Goal: Contribute content

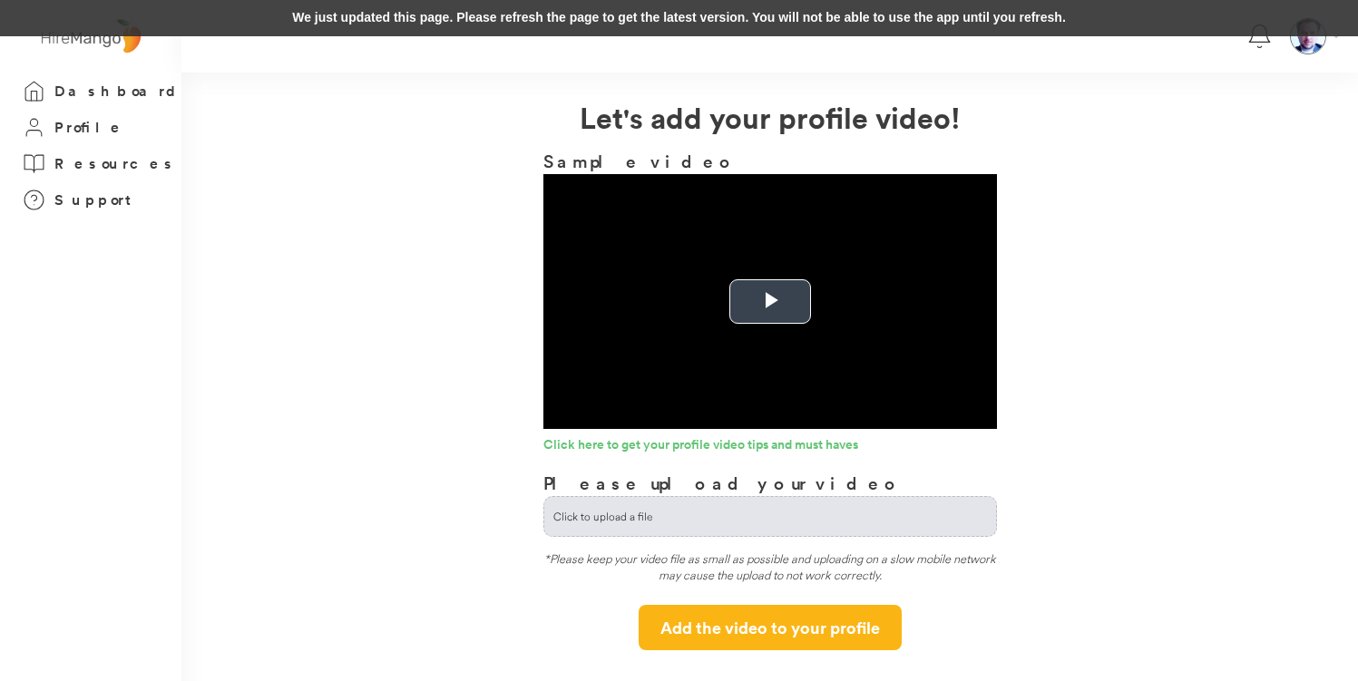
scroll to position [14, 0]
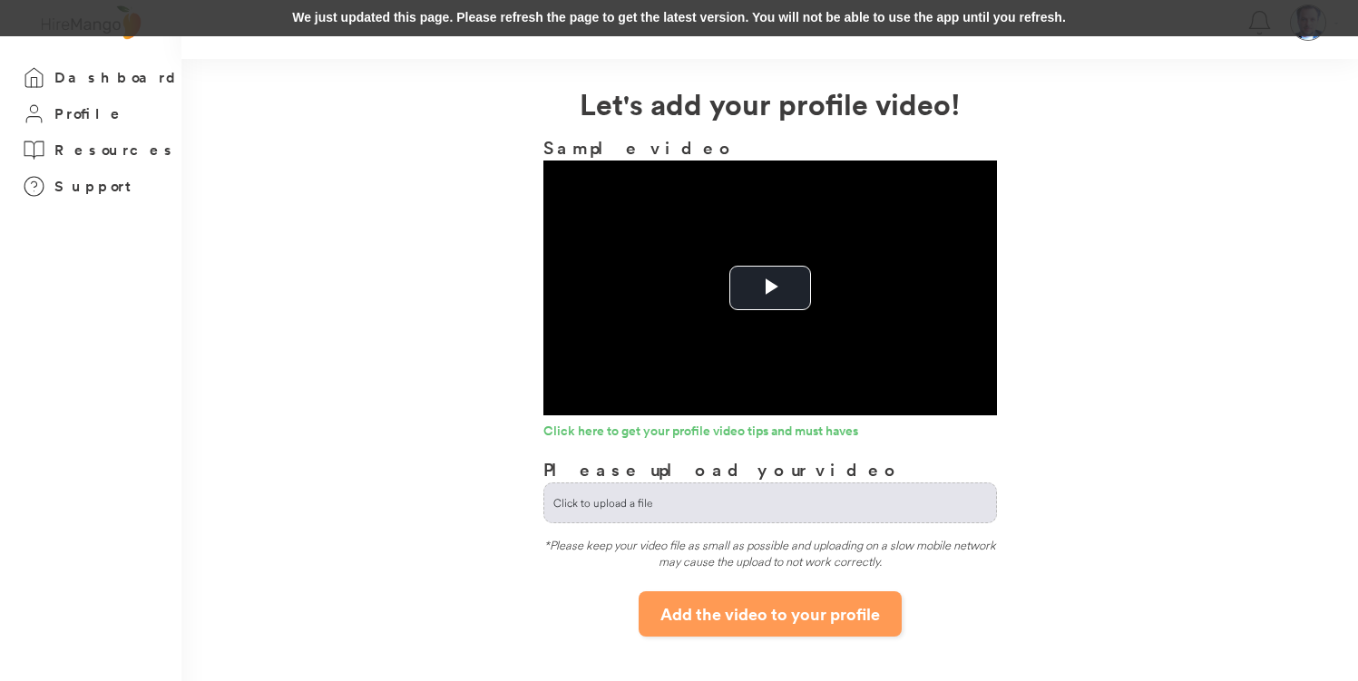
click at [748, 621] on button "Add the video to your profile" at bounding box center [770, 614] width 263 height 45
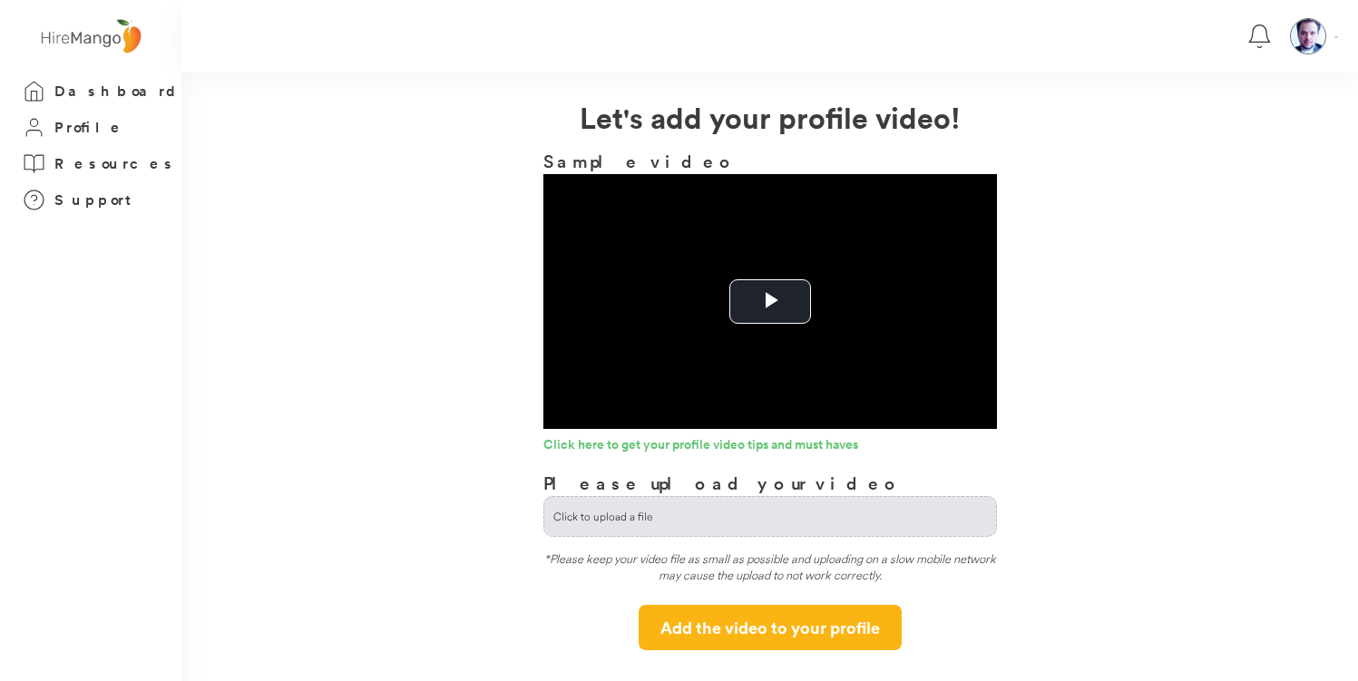
scroll to position [14, 0]
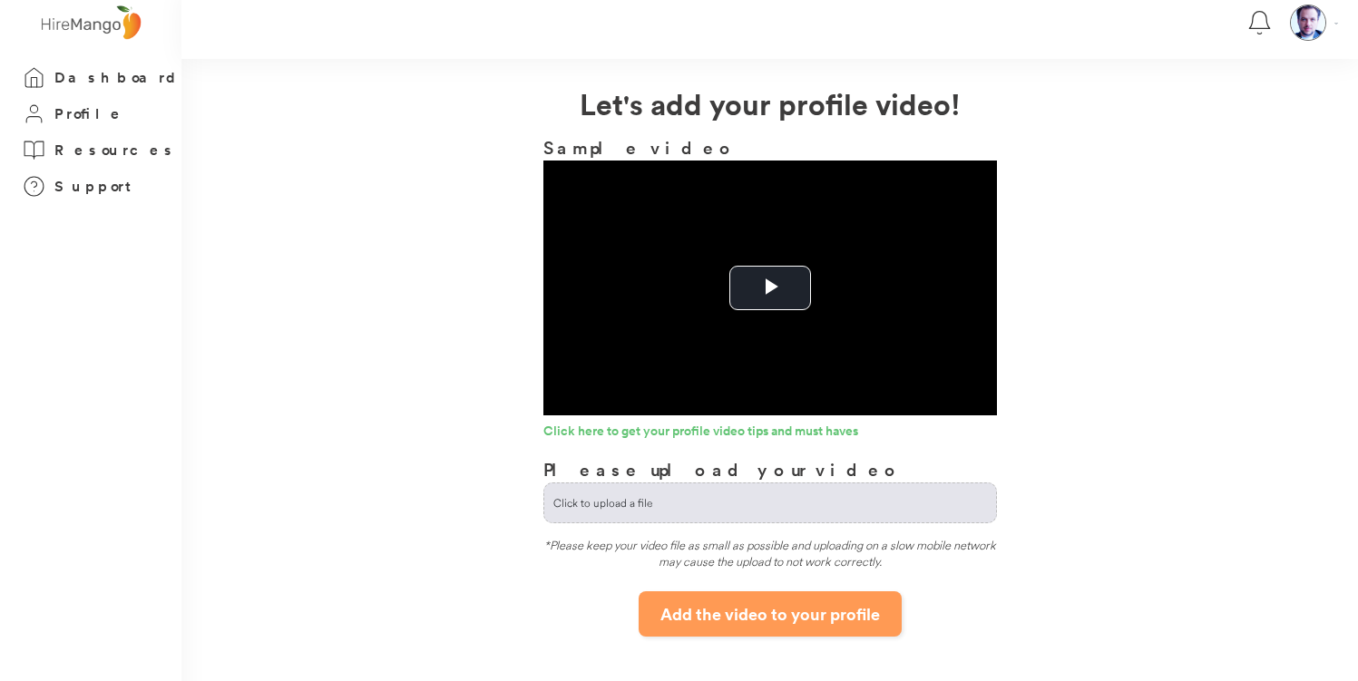
click at [745, 615] on button "Add the video to your profile" at bounding box center [770, 614] width 263 height 45
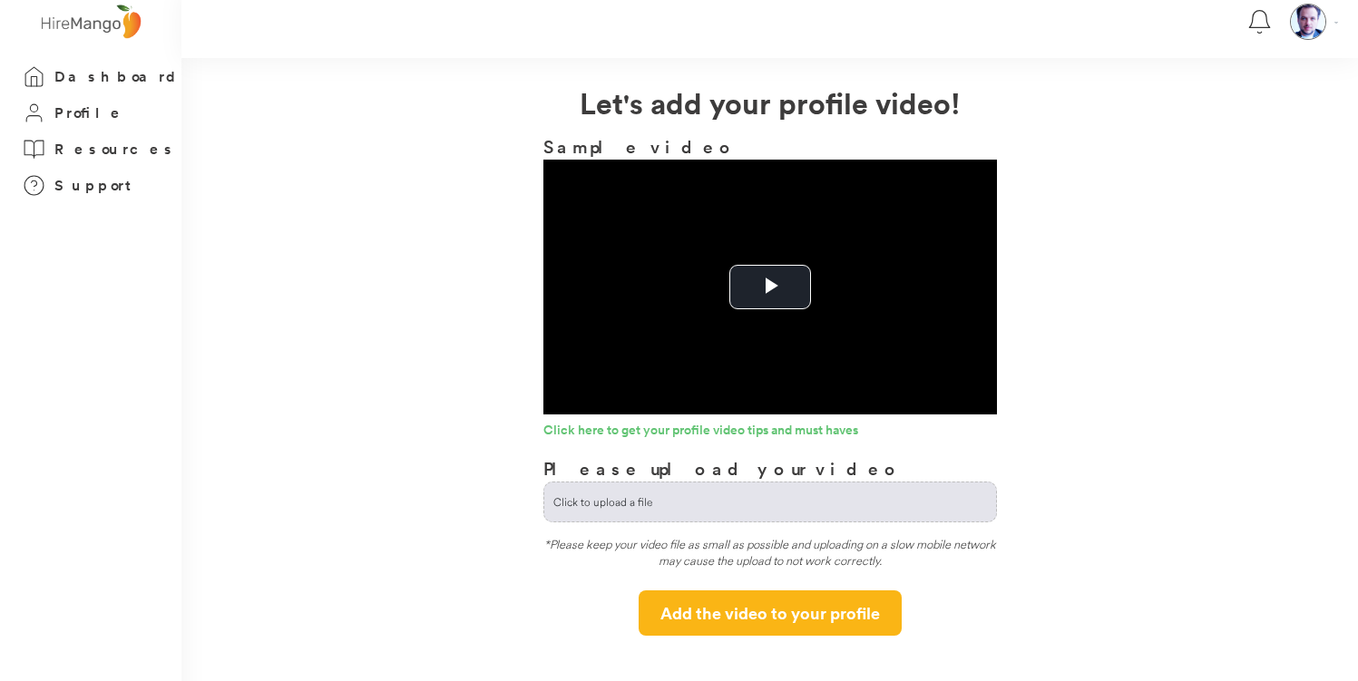
scroll to position [20, 0]
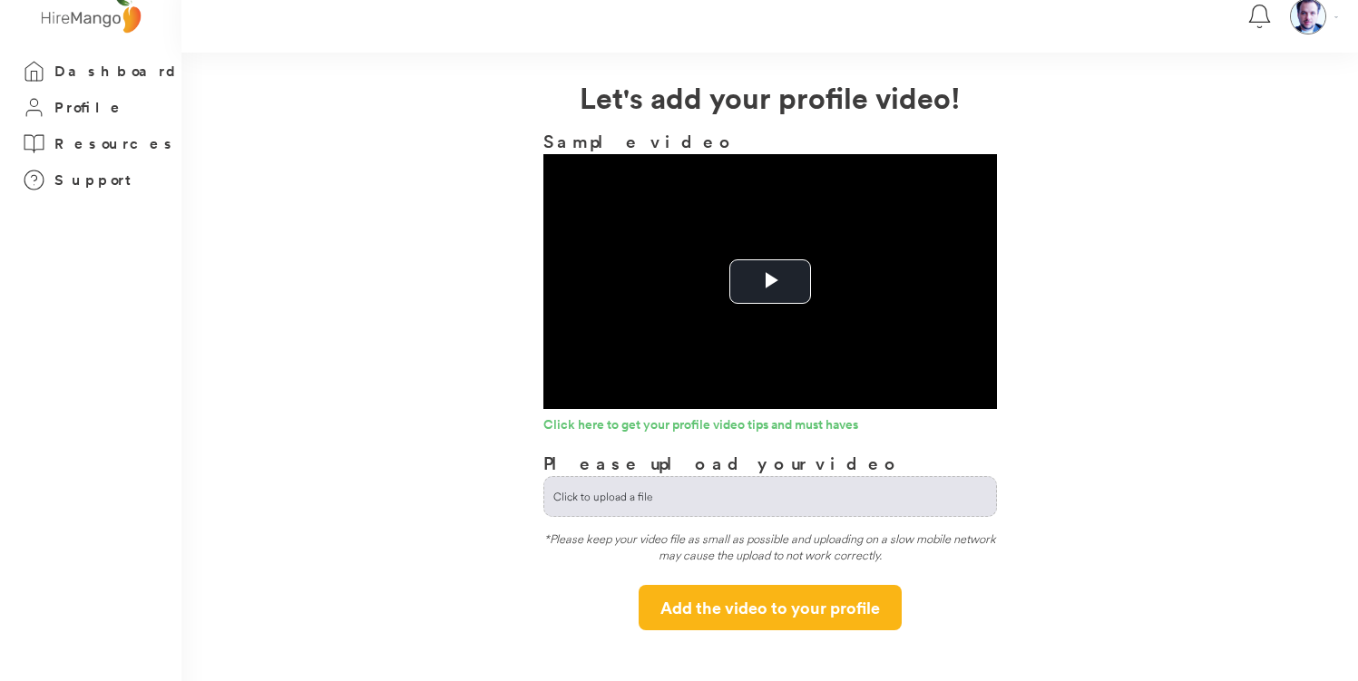
click at [770, 496] on input "file" at bounding box center [770, 496] width 452 height 39
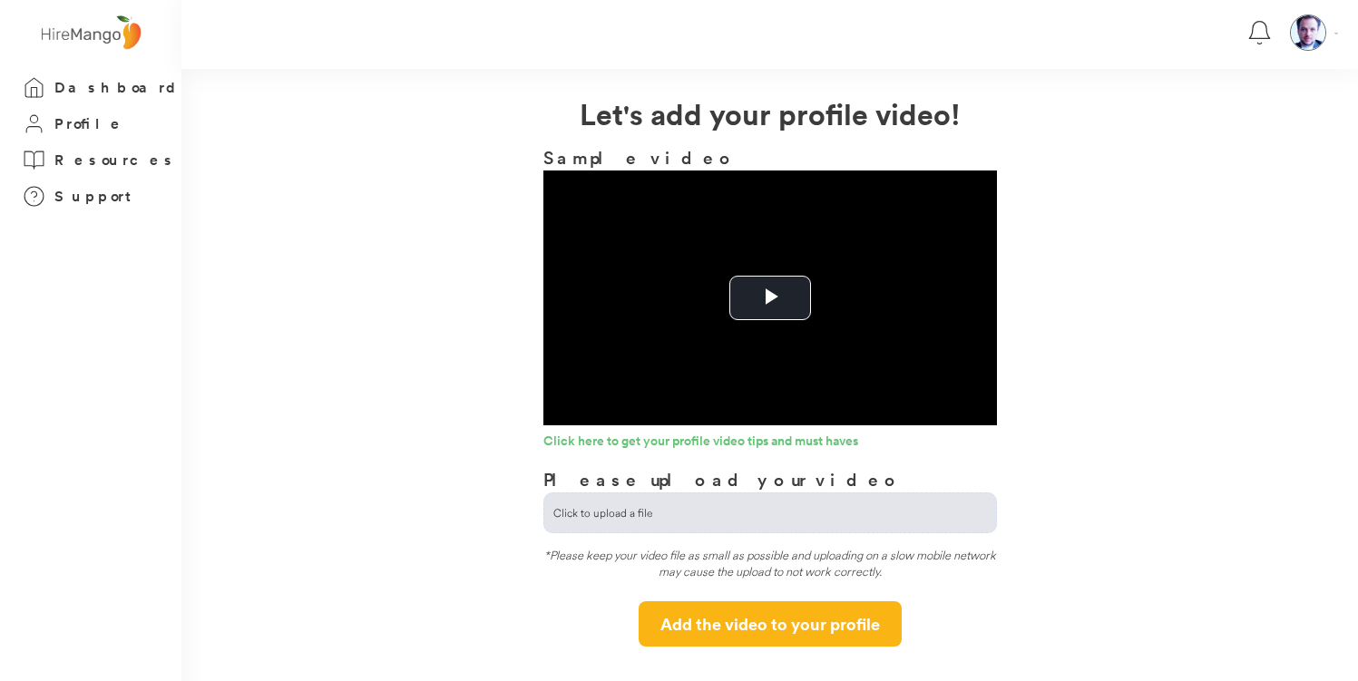
scroll to position [0, 0]
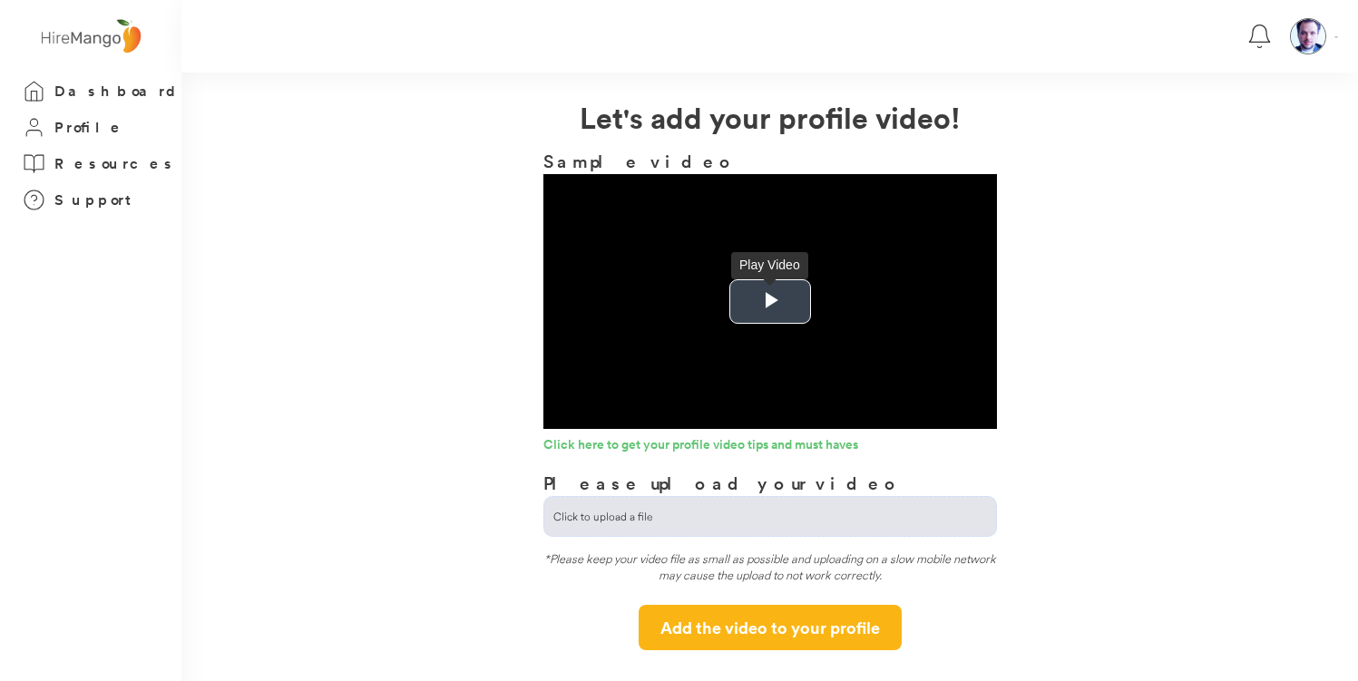
click at [770, 302] on span "Video Player" at bounding box center [770, 302] width 0 height 0
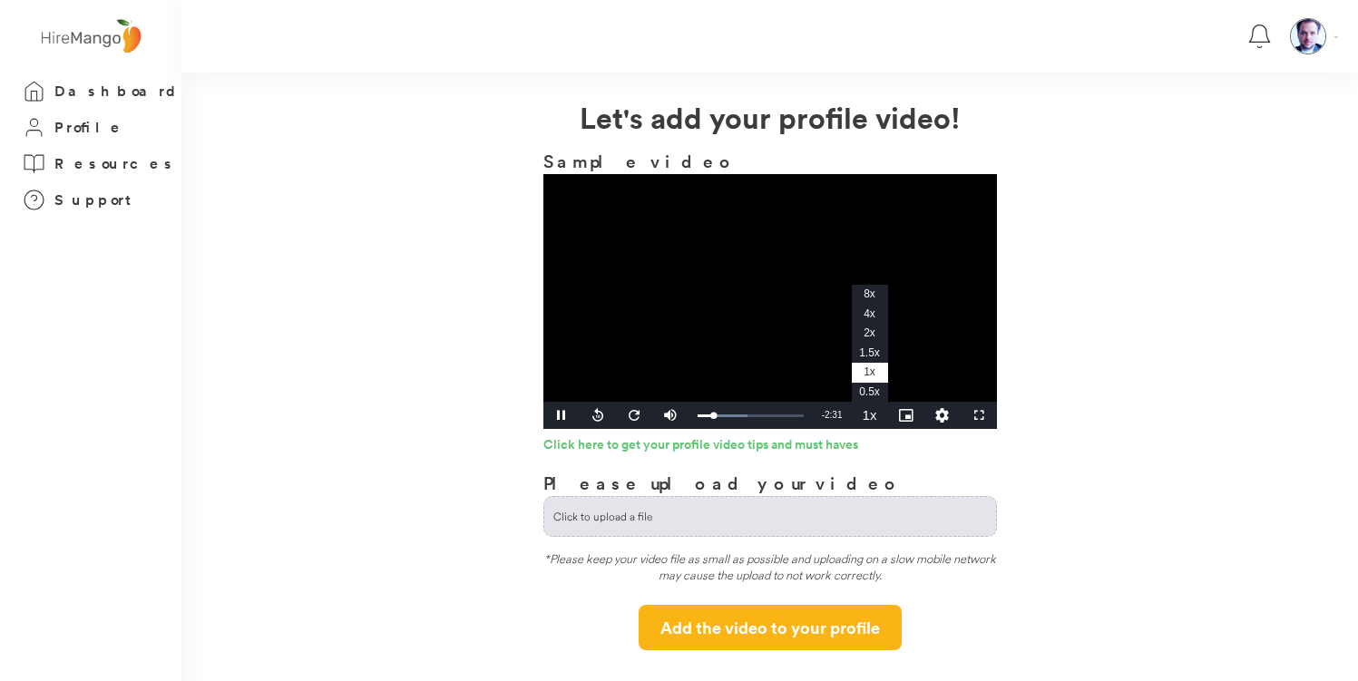
click at [870, 310] on span "4x" at bounding box center [870, 314] width 12 height 13
click at [560, 416] on span "Video Player" at bounding box center [562, 416] width 36 height 0
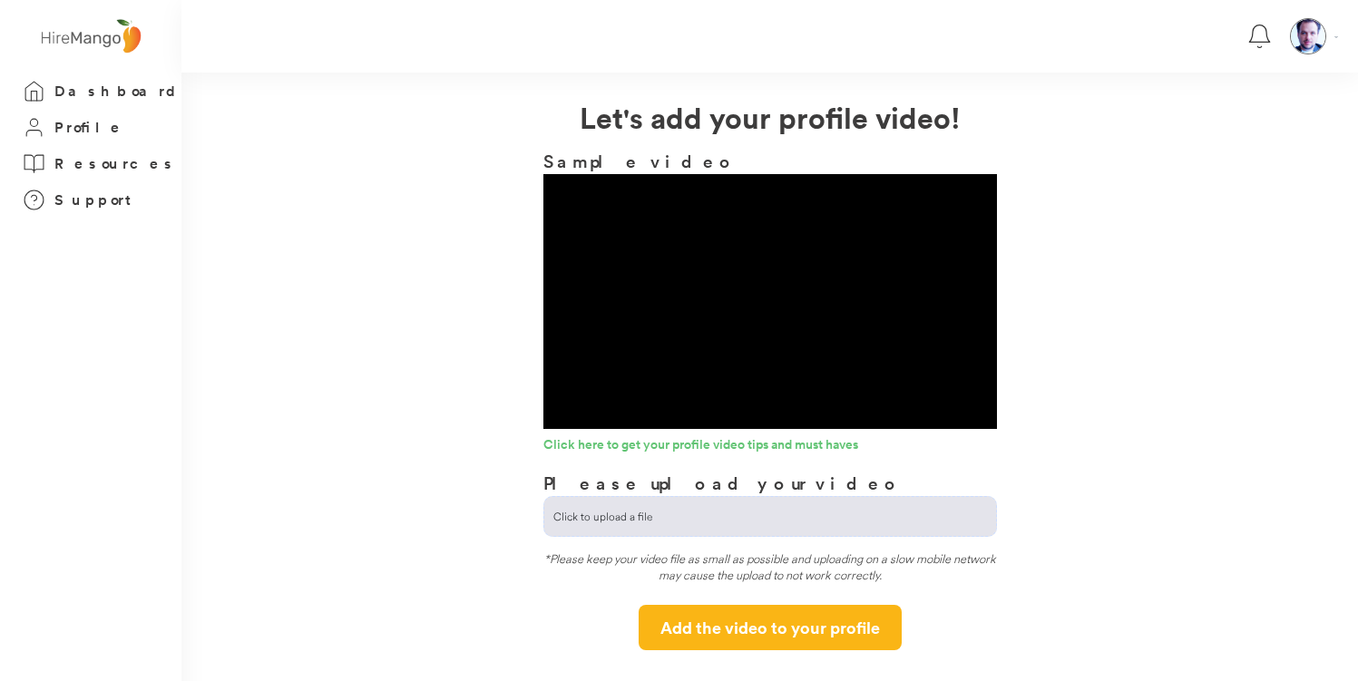
click at [643, 521] on input "file" at bounding box center [770, 516] width 452 height 39
type input "**********"
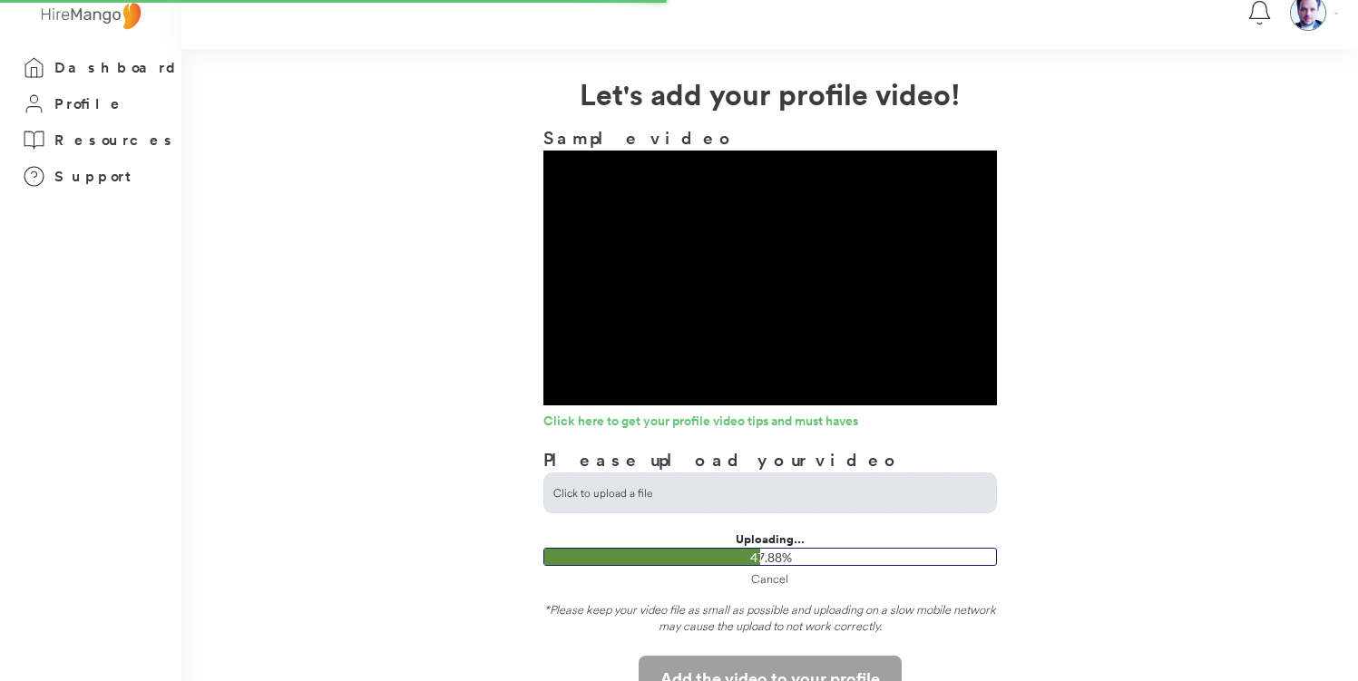
scroll to position [74, 0]
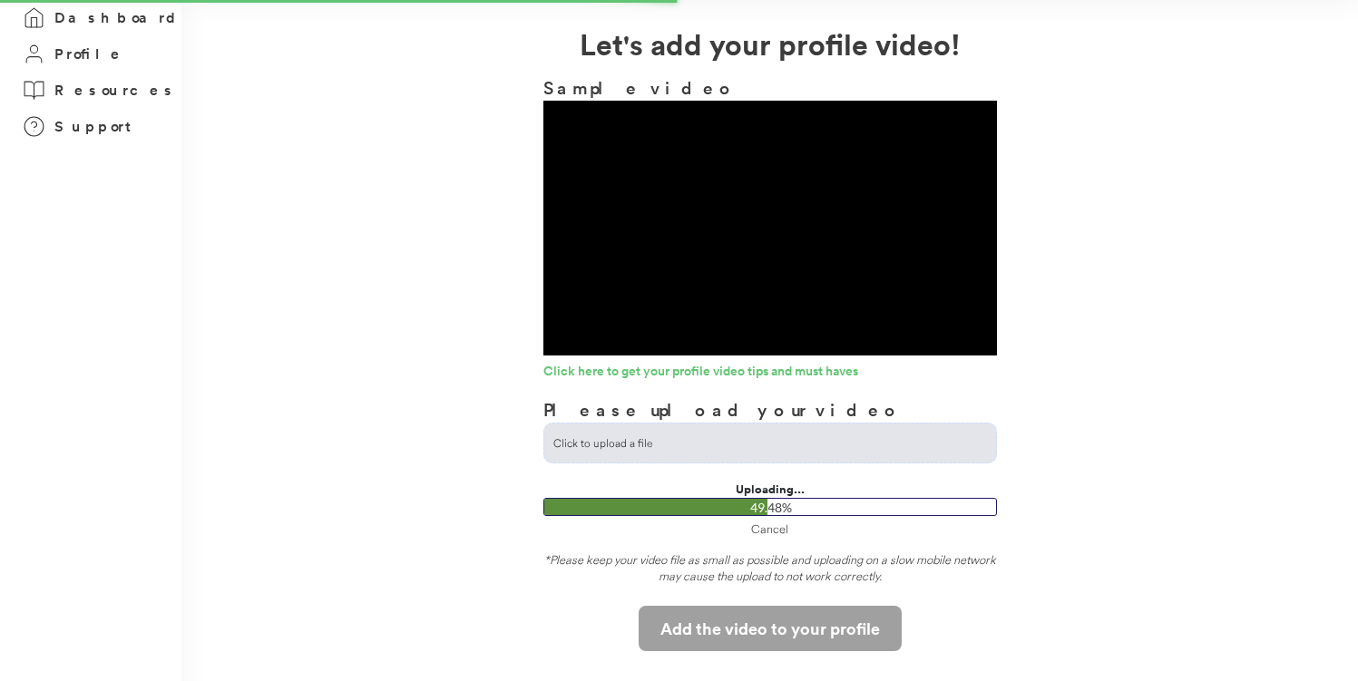
click at [1110, 447] on div "**********" at bounding box center [769, 337] width 1177 height 630
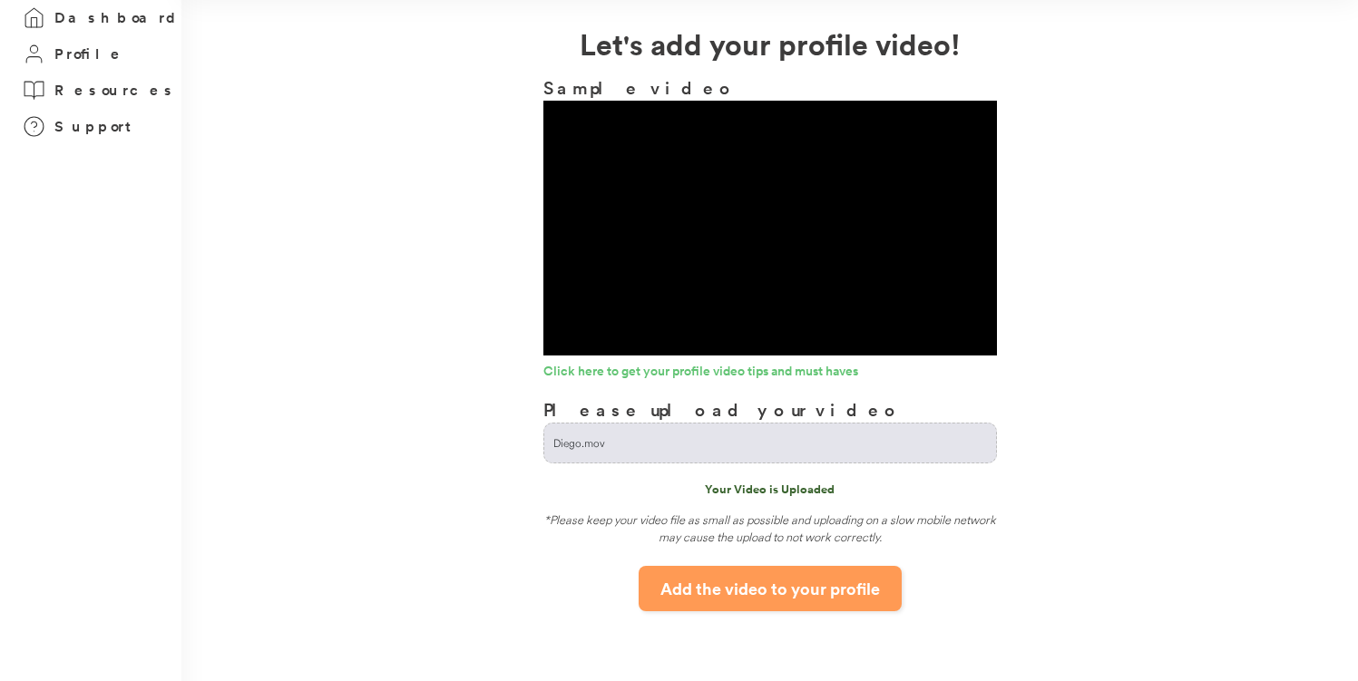
click at [761, 589] on button "Add the video to your profile" at bounding box center [770, 588] width 263 height 45
